Goal: Find contact information: Find contact information

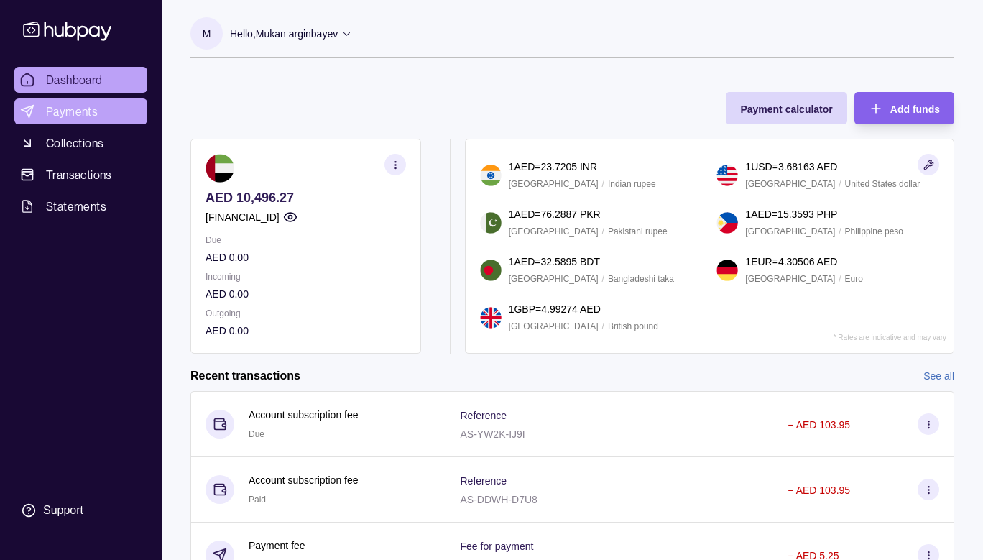
click at [61, 124] on link "Payments" at bounding box center [80, 111] width 133 height 26
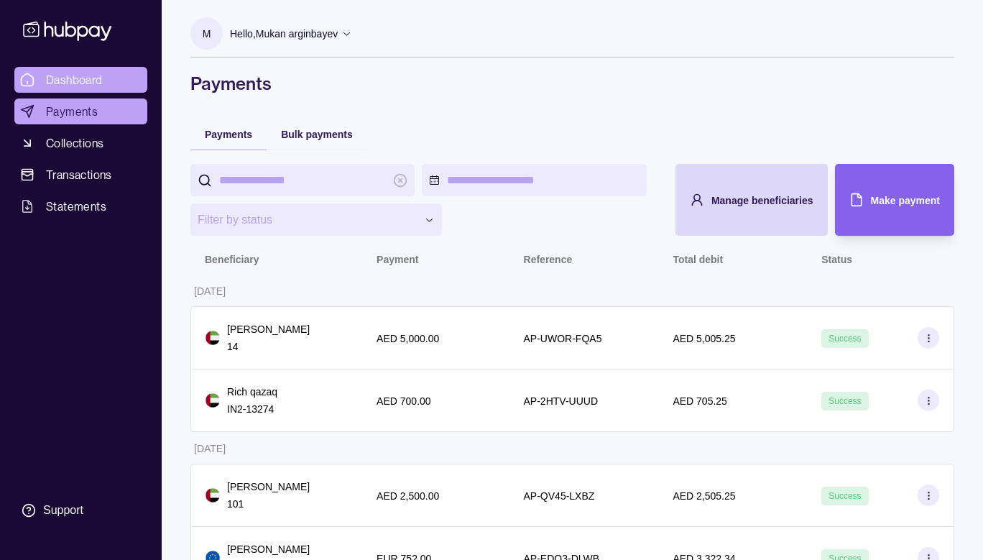
click at [83, 74] on span "Dashboard" at bounding box center [74, 79] width 57 height 17
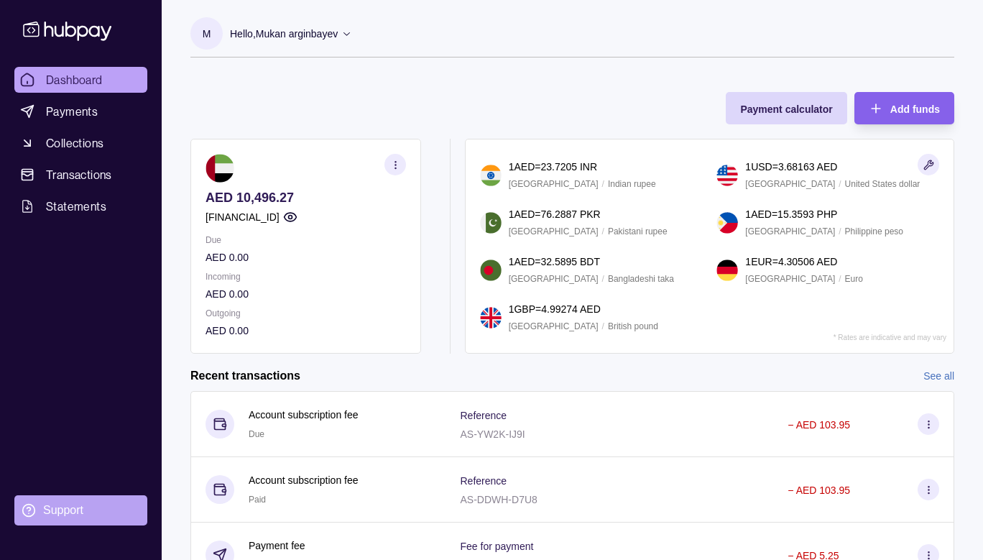
click at [31, 520] on section "Support" at bounding box center [80, 510] width 133 height 30
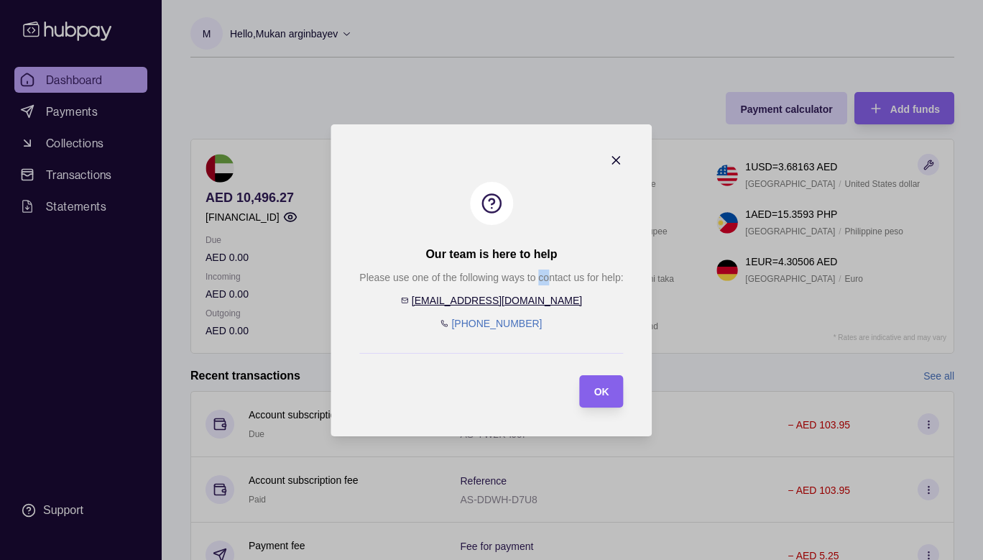
drag, startPoint x: 548, startPoint y: 303, endPoint x: 539, endPoint y: 302, distance: 8.7
click at [539, 302] on div "Please use one of the following ways to contact us for help: [EMAIL_ADDRESS][DO…" at bounding box center [491, 301] width 264 height 62
click at [538, 302] on div "Please use one of the following ways to contact us for help: [EMAIL_ADDRESS][DO…" at bounding box center [491, 301] width 264 height 62
drag, startPoint x: 540, startPoint y: 302, endPoint x: 520, endPoint y: 300, distance: 19.5
click at [520, 300] on div "Please use one of the following ways to contact us for help: [EMAIL_ADDRESS][DO…" at bounding box center [491, 301] width 264 height 62
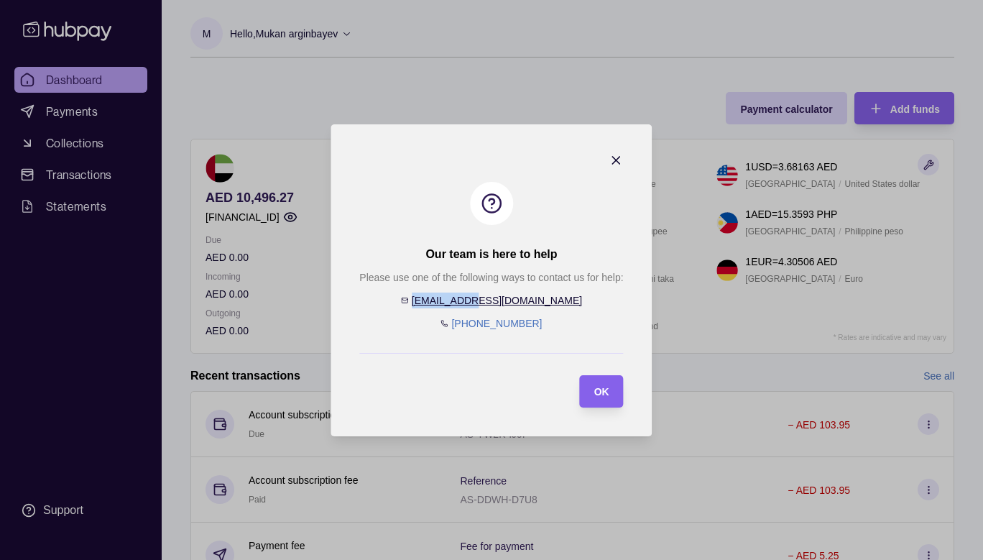
click at [556, 298] on div "Please use one of the following ways to contact us for help: [EMAIL_ADDRESS][DO…" at bounding box center [491, 301] width 264 height 62
drag, startPoint x: 461, startPoint y: 302, endPoint x: 548, endPoint y: 306, distance: 87.1
click at [507, 302] on link "[EMAIL_ADDRESS][DOMAIN_NAME]" at bounding box center [497, 301] width 170 height 12
click at [548, 306] on div "Please use one of the following ways to contact us for help: [EMAIL_ADDRESS][DO…" at bounding box center [491, 301] width 264 height 62
click at [559, 300] on div "Please use one of the following ways to contact us for help: [EMAIL_ADDRESS][DO…" at bounding box center [491, 301] width 264 height 62
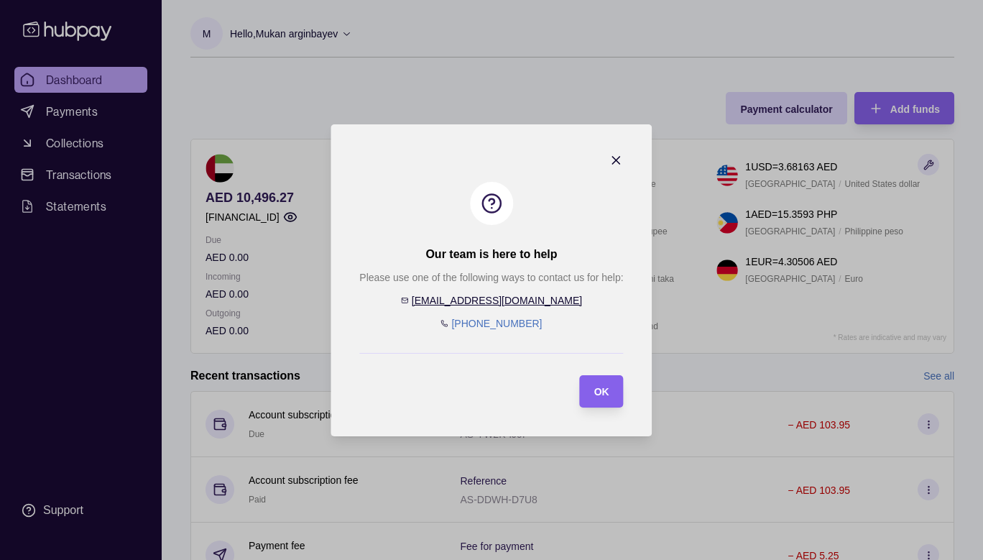
click at [619, 162] on icon "button" at bounding box center [617, 160] width 14 height 14
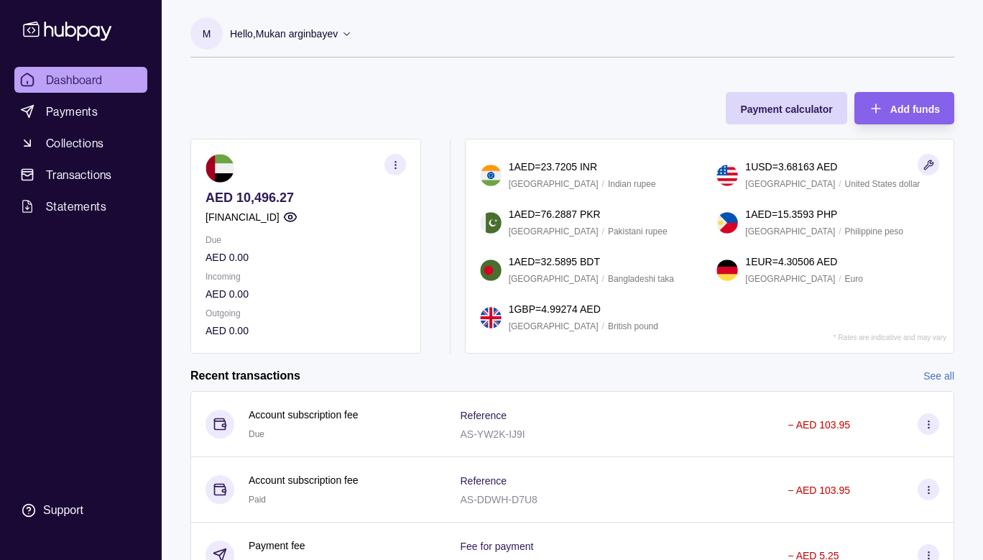
click at [98, 84] on span "Dashboard" at bounding box center [74, 79] width 57 height 17
click at [101, 118] on link "Payments" at bounding box center [80, 111] width 133 height 26
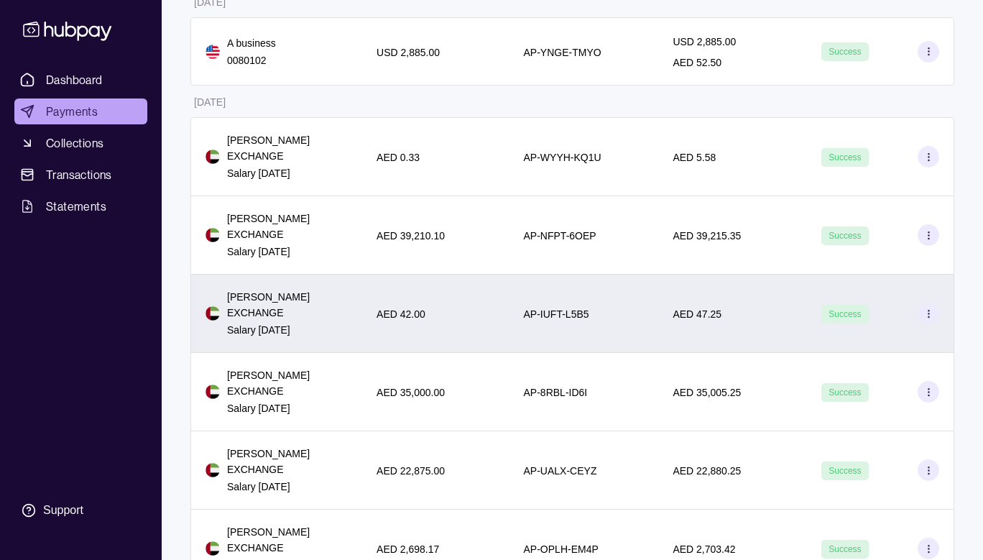
scroll to position [466, 0]
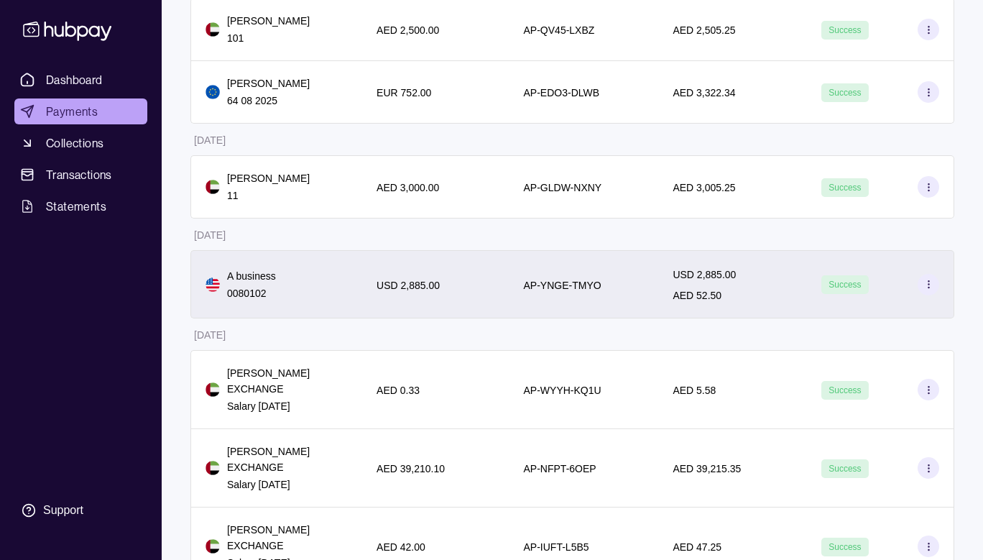
click at [510, 283] on div "AP-YNGE-TMYO" at bounding box center [585, 284] width 150 height 68
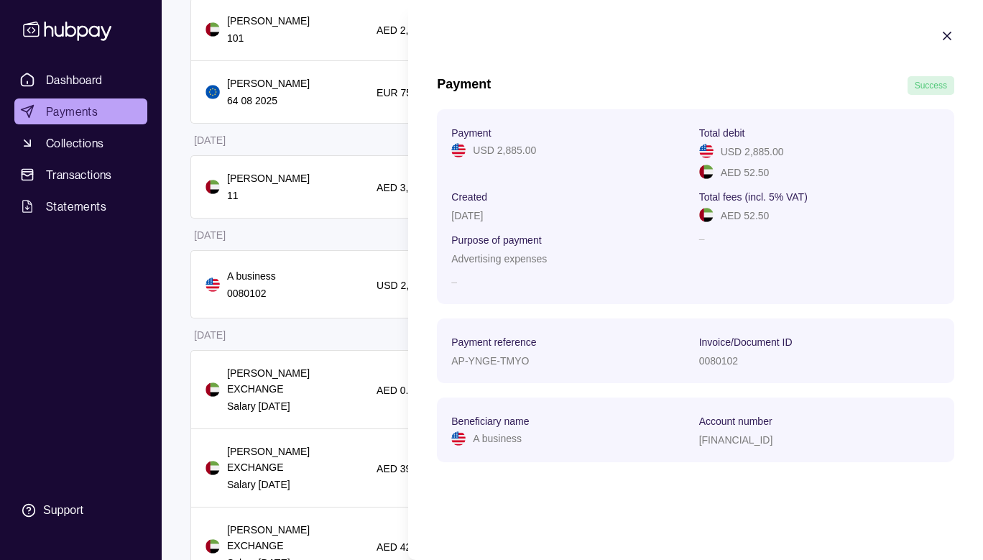
click at [949, 35] on icon "button" at bounding box center [947, 35] width 7 height 7
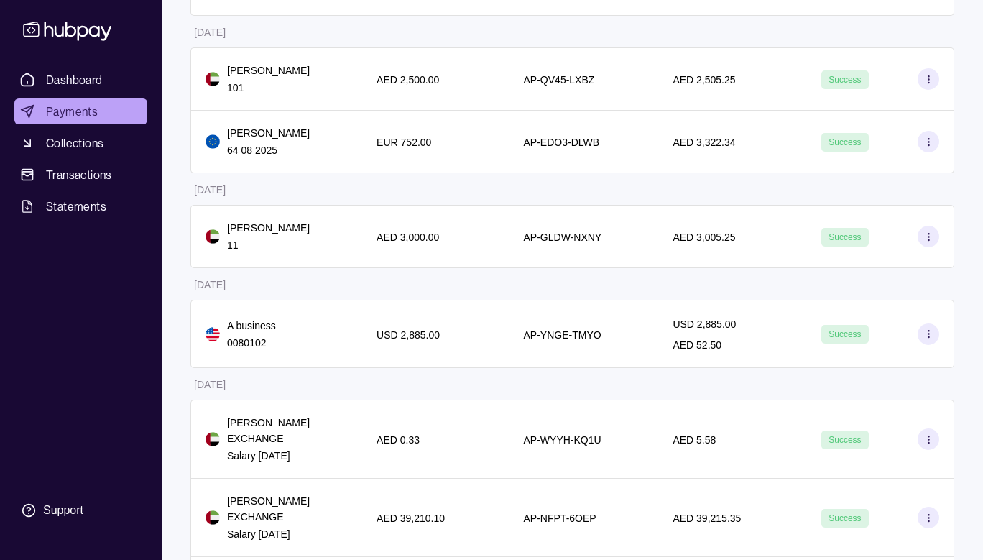
scroll to position [388, 0]
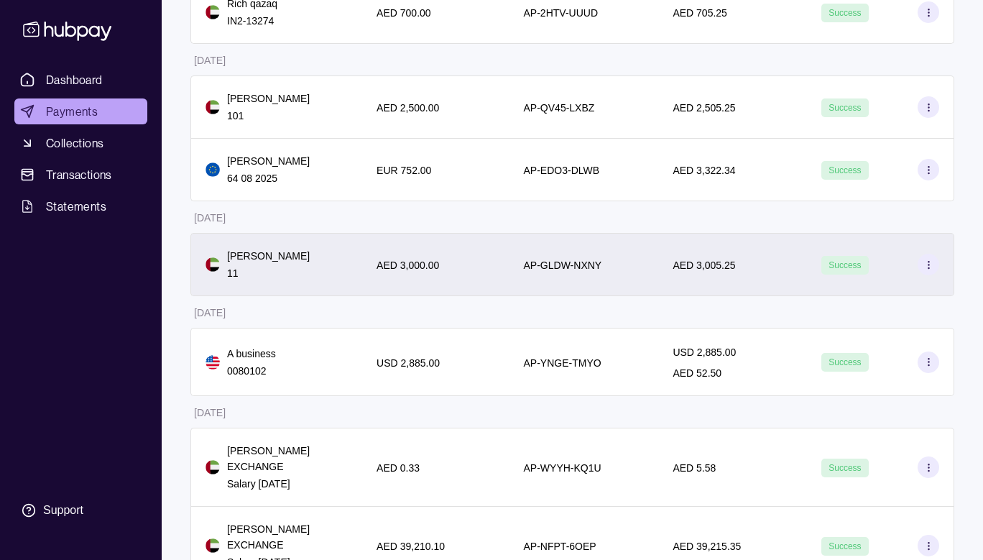
click at [734, 265] on div "AED 3,005.25" at bounding box center [733, 264] width 120 height 17
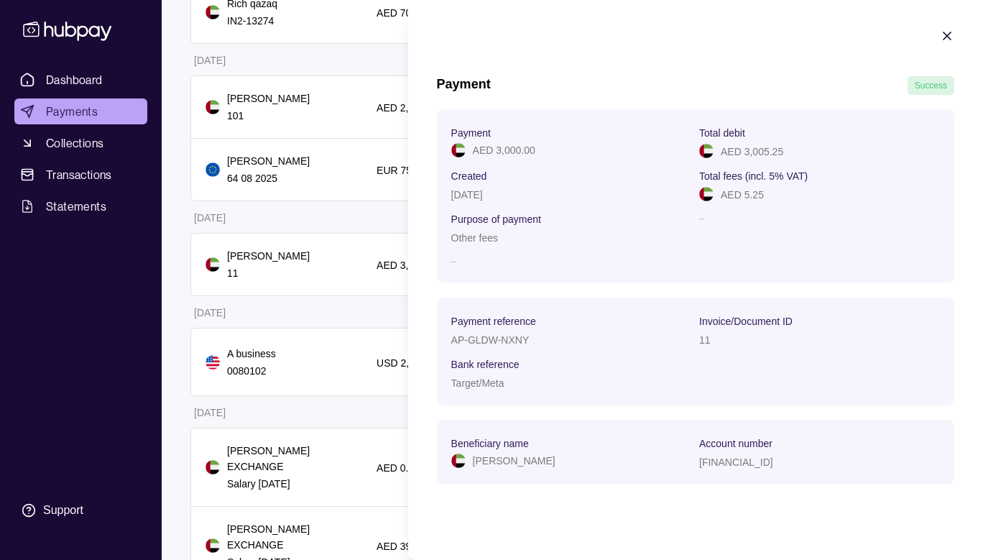
click at [948, 35] on icon "button" at bounding box center [947, 36] width 14 height 14
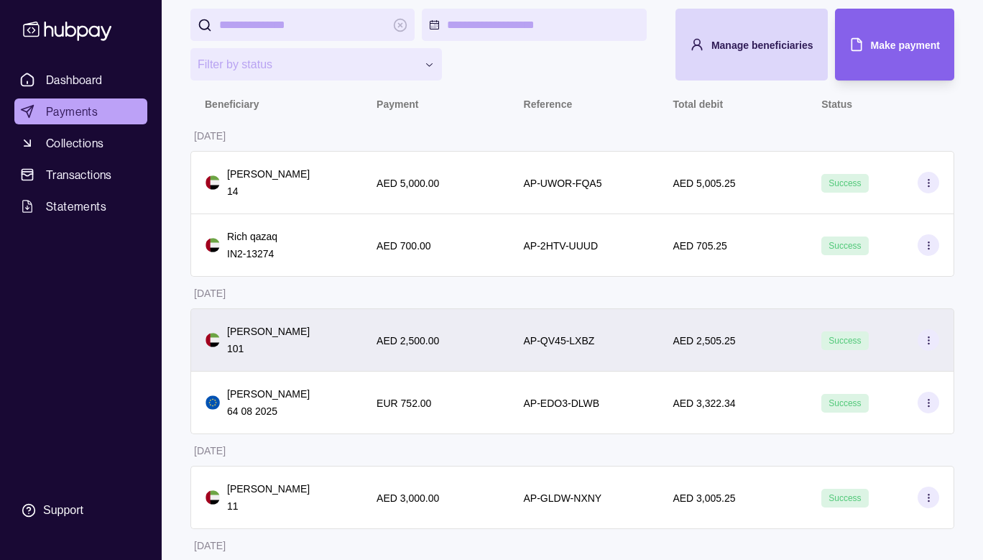
scroll to position [78, 0]
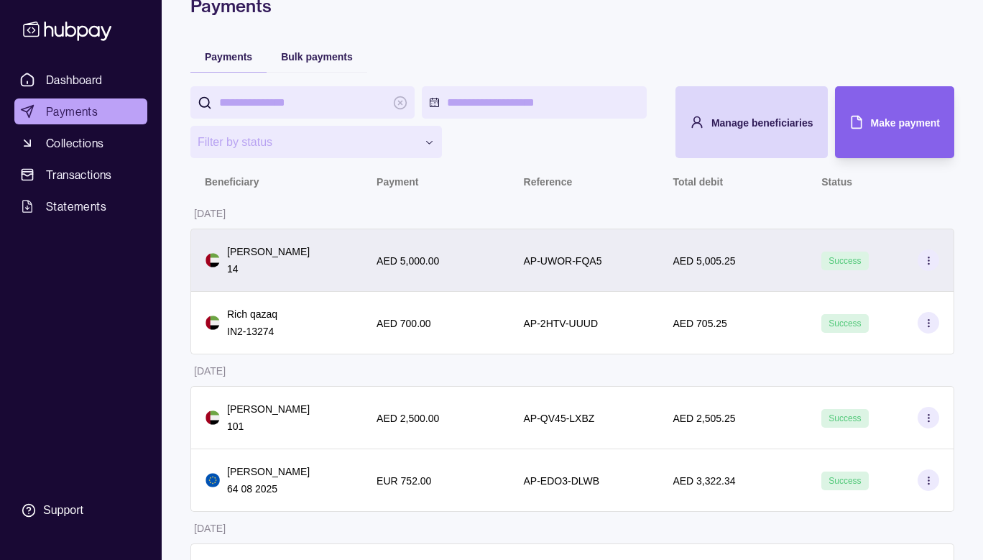
click at [761, 275] on div "AED 5,005.25" at bounding box center [732, 260] width 149 height 63
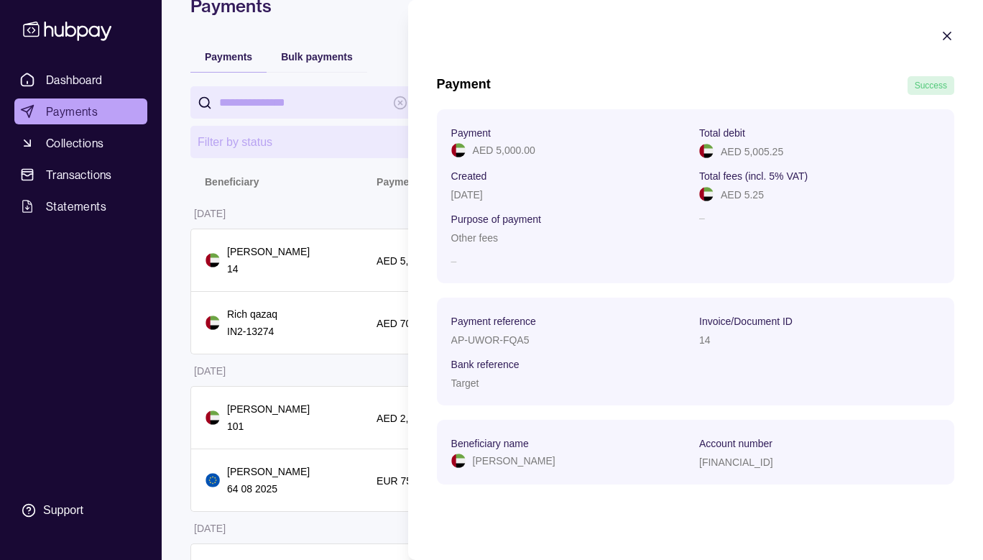
click at [950, 47] on div at bounding box center [947, 38] width 14 height 19
click at [948, 39] on icon "button" at bounding box center [947, 36] width 14 height 14
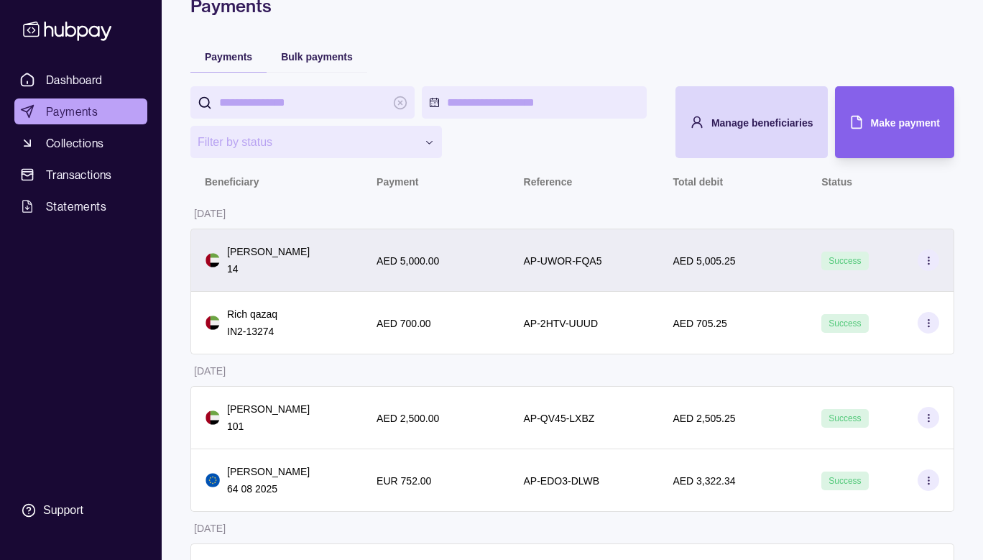
scroll to position [0, 0]
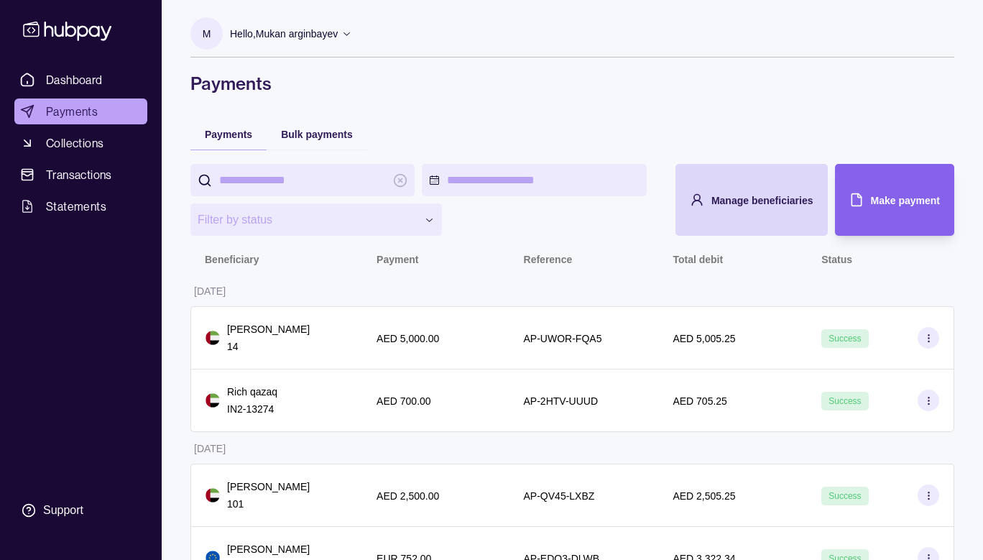
click at [78, 116] on span "Payments" at bounding box center [72, 111] width 52 height 17
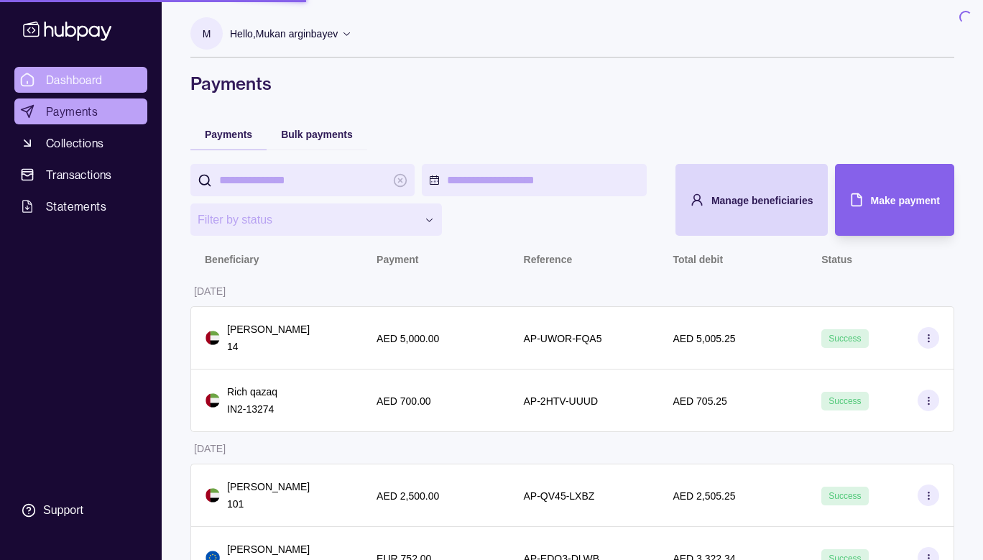
click at [84, 82] on span "Dashboard" at bounding box center [74, 79] width 57 height 17
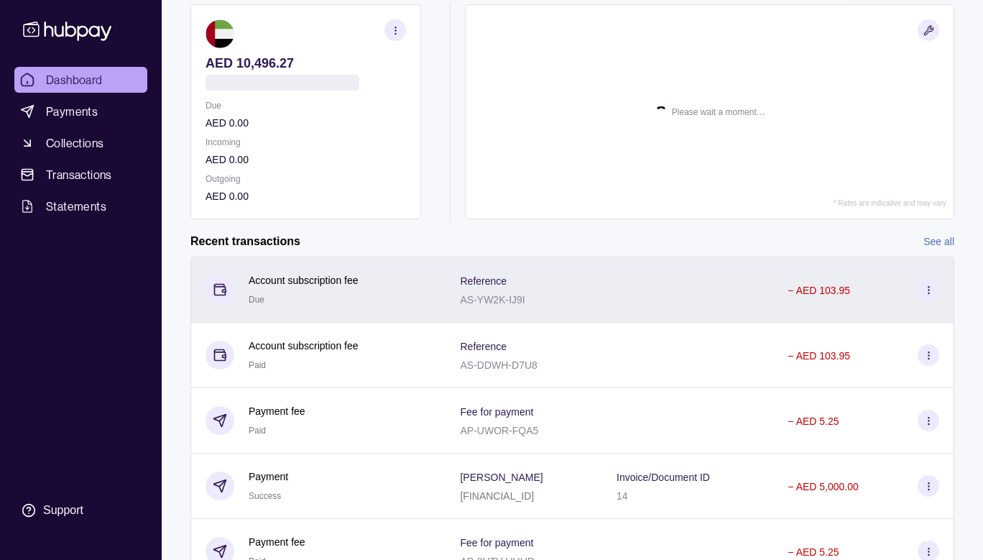
scroll to position [155, 0]
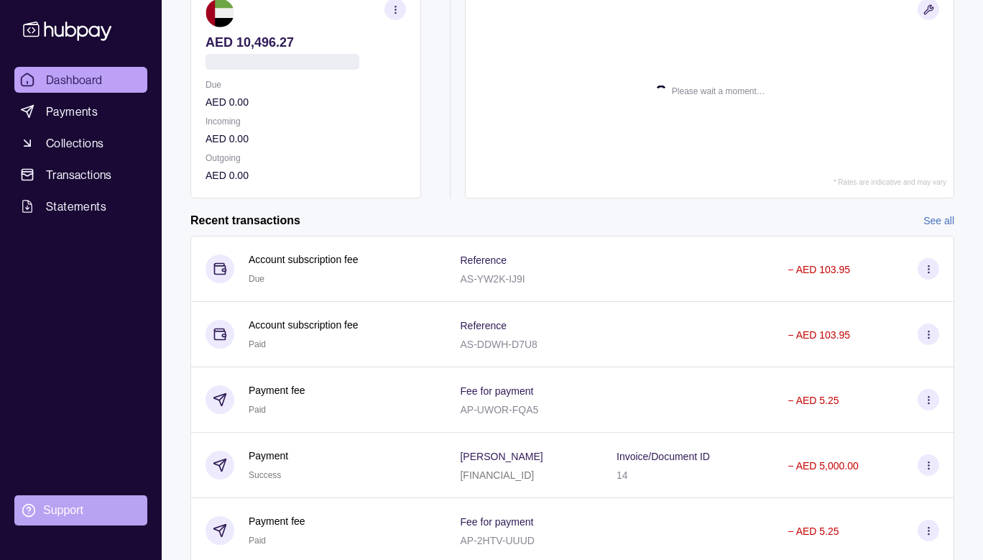
click at [77, 510] on div "Support" at bounding box center [63, 510] width 40 height 16
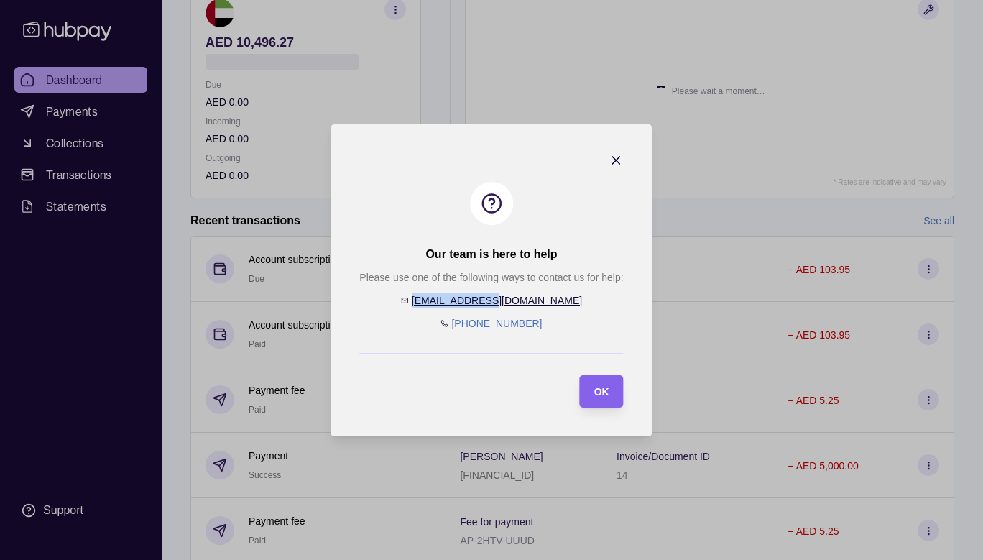
drag, startPoint x: 544, startPoint y: 298, endPoint x: 535, endPoint y: 303, distance: 10.3
click at [535, 303] on div "Please use one of the following ways to contact us for help: [EMAIL_ADDRESS][DO…" at bounding box center [491, 301] width 264 height 62
click at [548, 303] on div "Please use one of the following ways to contact us for help: [EMAIL_ADDRESS][DO…" at bounding box center [491, 301] width 264 height 62
drag, startPoint x: 544, startPoint y: 303, endPoint x: 513, endPoint y: 305, distance: 31.0
click at [513, 305] on div "Please use one of the following ways to contact us for help: [EMAIL_ADDRESS][DO…" at bounding box center [491, 301] width 264 height 62
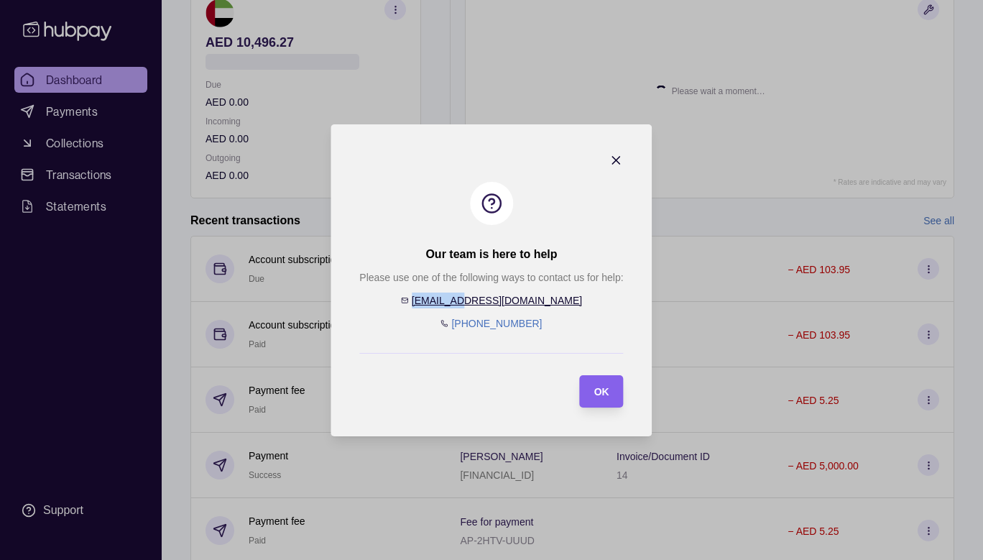
click at [552, 295] on div "Please use one of the following ways to contact us for help: [EMAIL_ADDRESS][DO…" at bounding box center [491, 301] width 264 height 62
drag, startPoint x: 542, startPoint y: 303, endPoint x: 531, endPoint y: 314, distance: 16.3
click at [541, 315] on div "Please use one of the following ways to contact us for help: [EMAIL_ADDRESS][DO…" at bounding box center [491, 301] width 264 height 62
copy p "c"
click at [597, 398] on div "OK" at bounding box center [601, 390] width 15 height 17
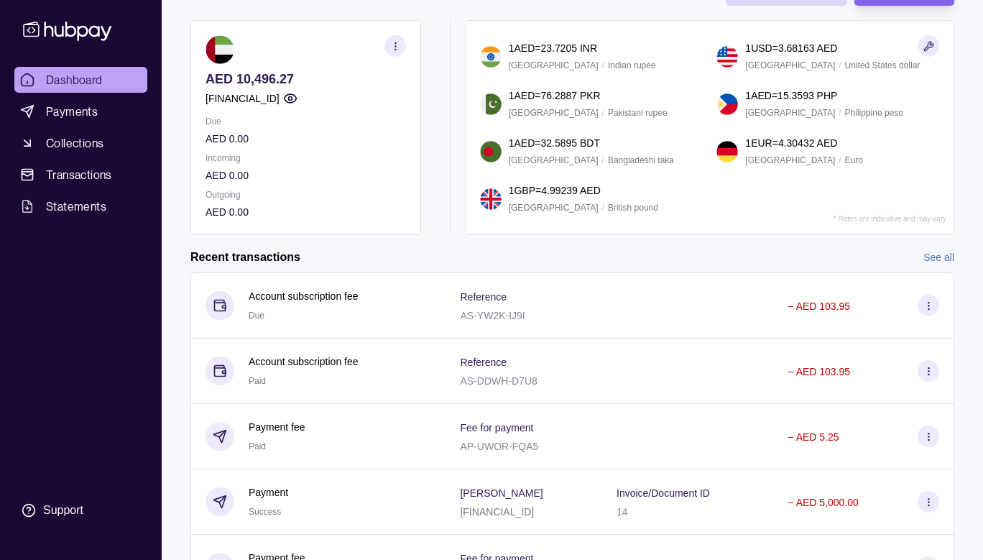
scroll to position [0, 0]
